Goal: Task Accomplishment & Management: Manage account settings

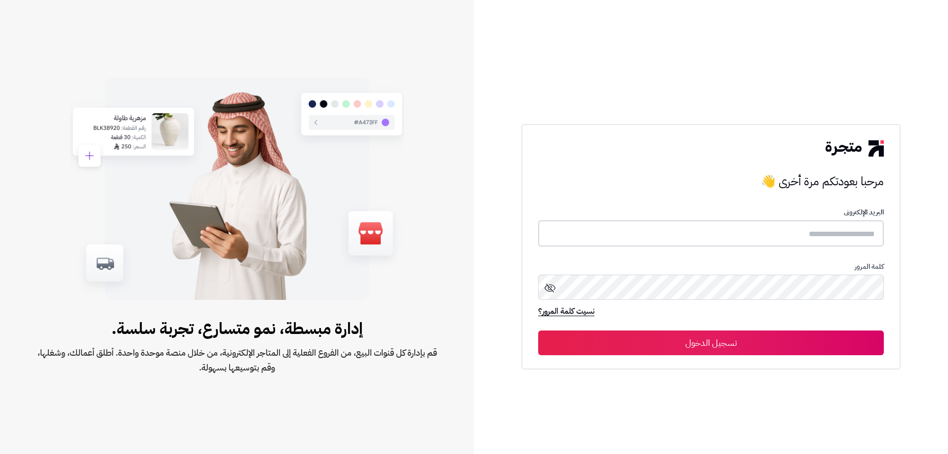
type input "*****"
click at [771, 346] on button "تسجيل الدخول" at bounding box center [711, 342] width 346 height 25
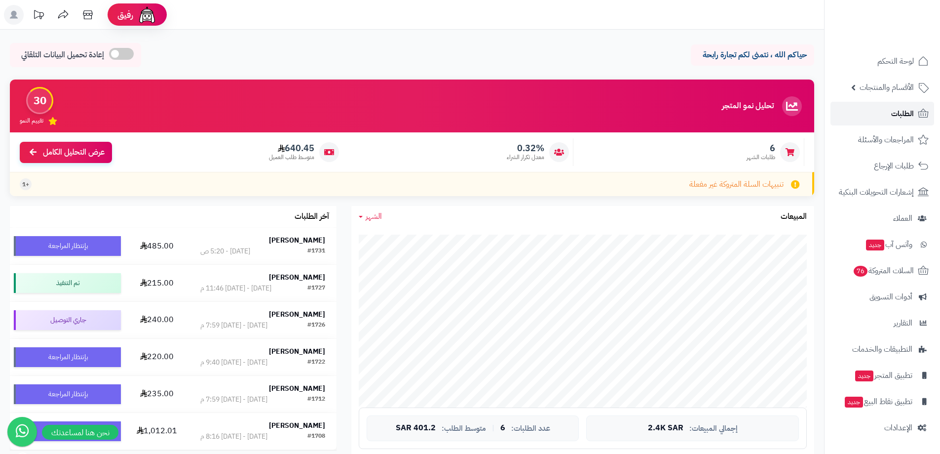
click at [855, 113] on link "الطلبات" at bounding box center [883, 114] width 104 height 24
